Goal: Find specific page/section: Find specific page/section

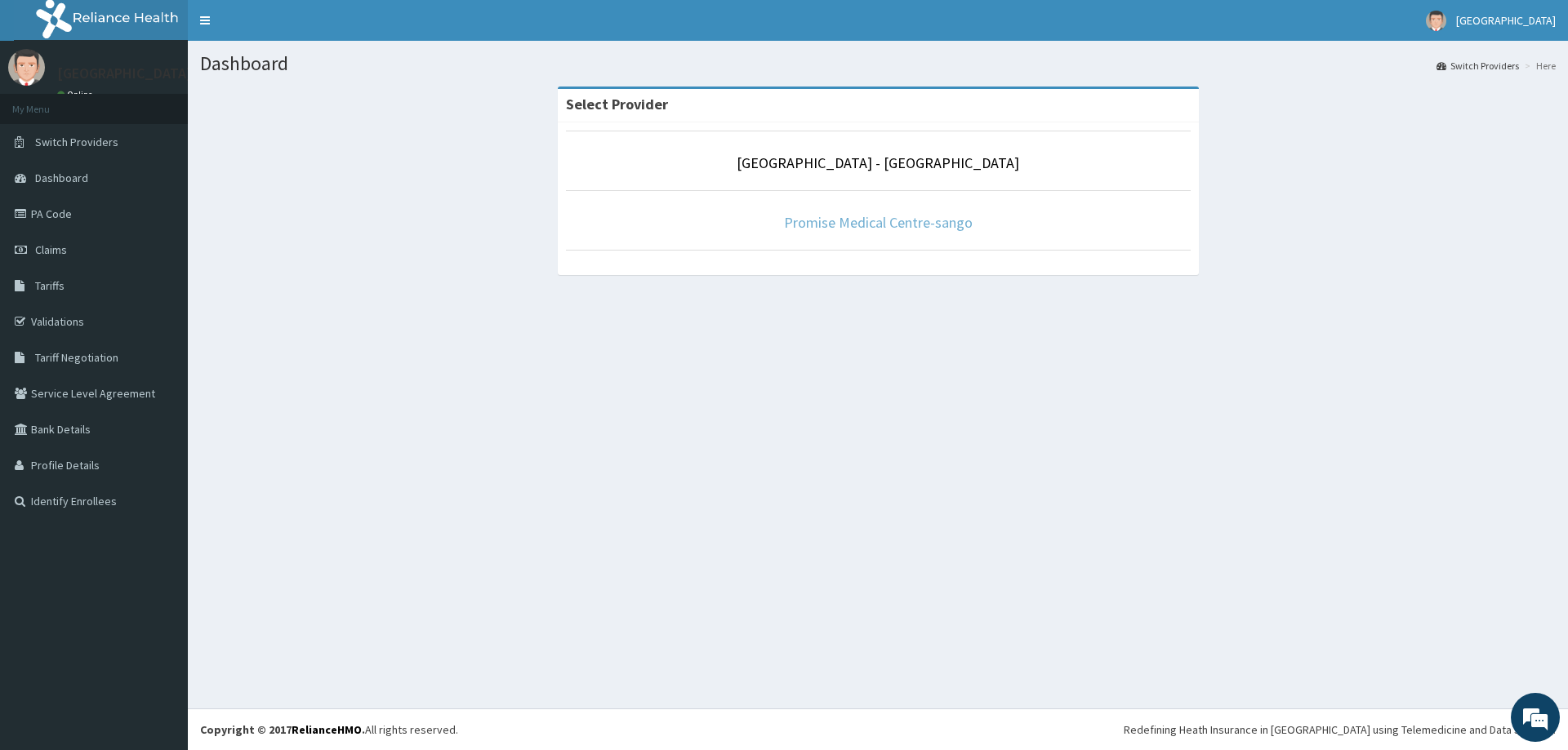
click at [891, 218] on link "Promise Medical Centre-sango" at bounding box center [878, 223] width 189 height 19
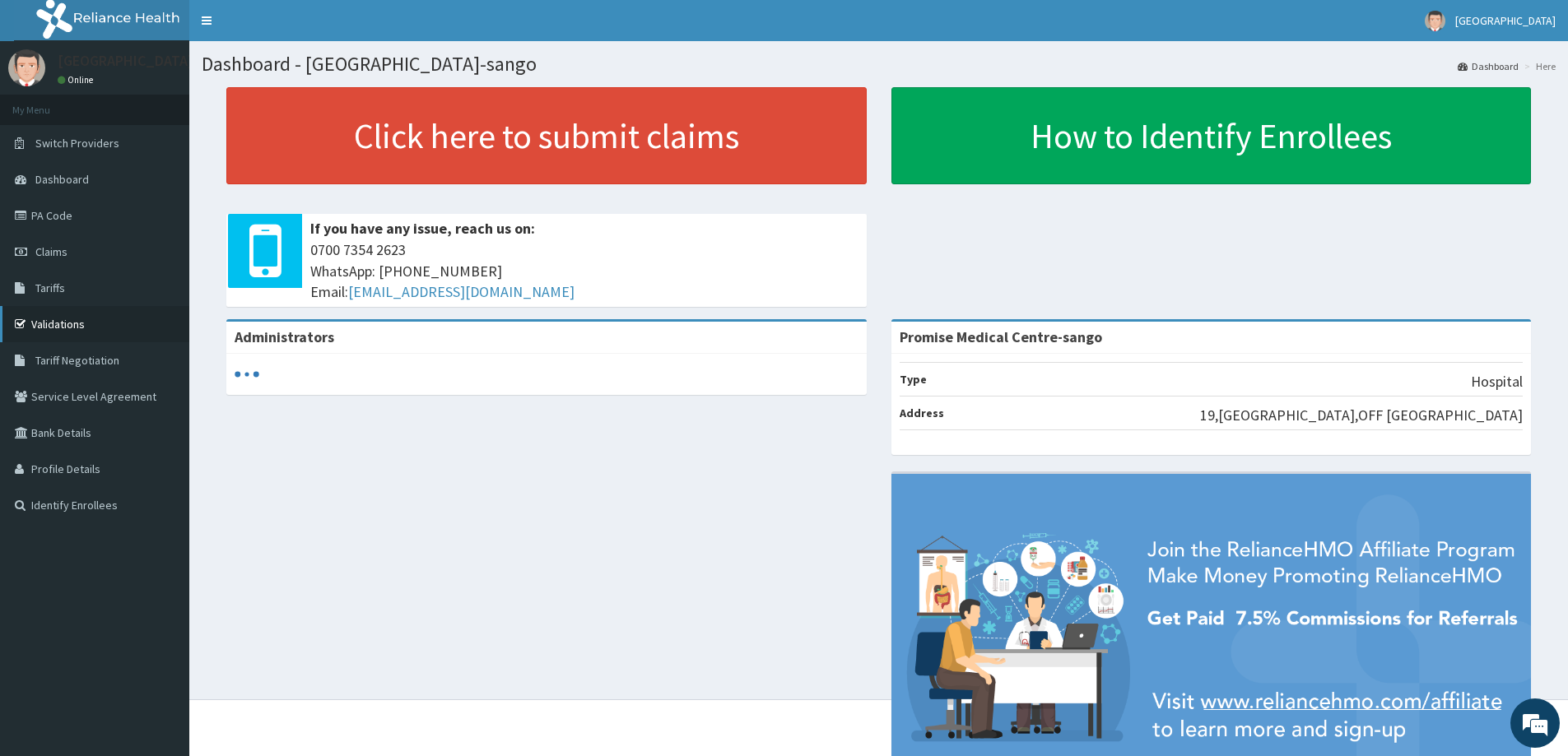
click at [86, 325] on link "Validations" at bounding box center [95, 324] width 189 height 36
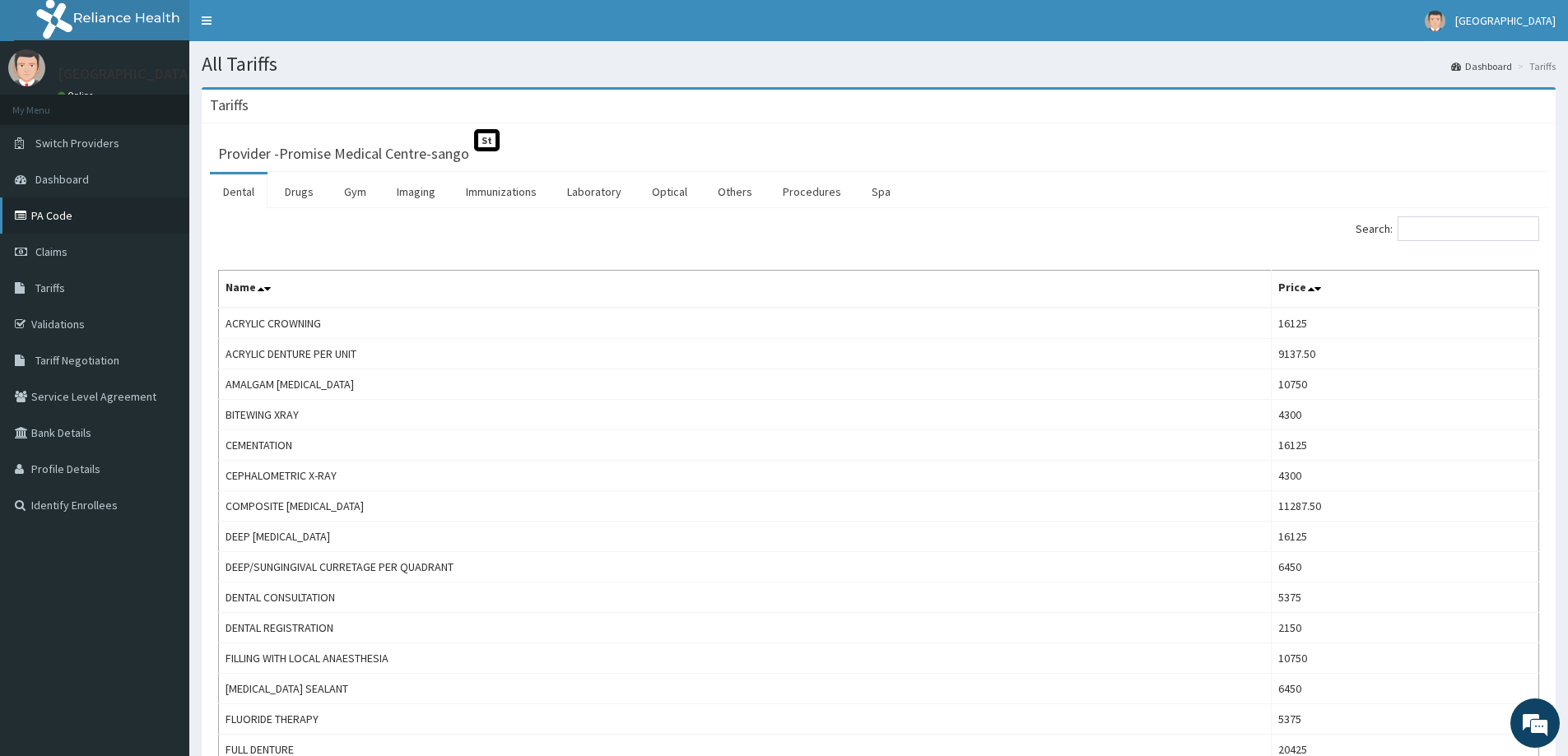
click at [88, 222] on link "PA Code" at bounding box center [95, 215] width 189 height 36
